Goal: Find specific page/section: Find specific page/section

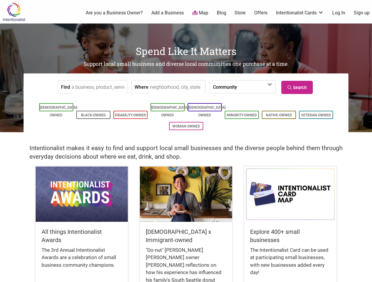
click at [186, 141] on div "Intentionalist makes it easy to find and support local small businesses and the…" at bounding box center [186, 149] width 372 height 34
click at [241, 87] on span at bounding box center [253, 87] width 25 height 10
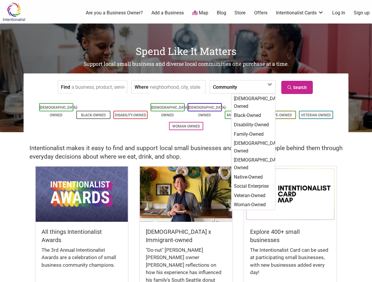
click at [219, 87] on label "Community" at bounding box center [225, 87] width 24 height 13
click at [253, 87] on span at bounding box center [253, 87] width 25 height 10
click at [298, 87] on link "Search" at bounding box center [296, 87] width 31 height 13
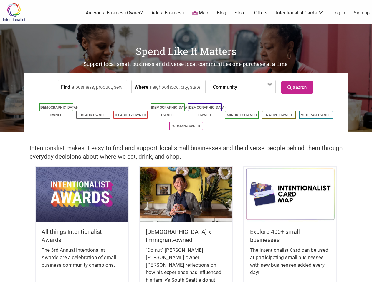
click at [365, 276] on icon at bounding box center [365, 275] width 6 height 7
